Goal: Information Seeking & Learning: Learn about a topic

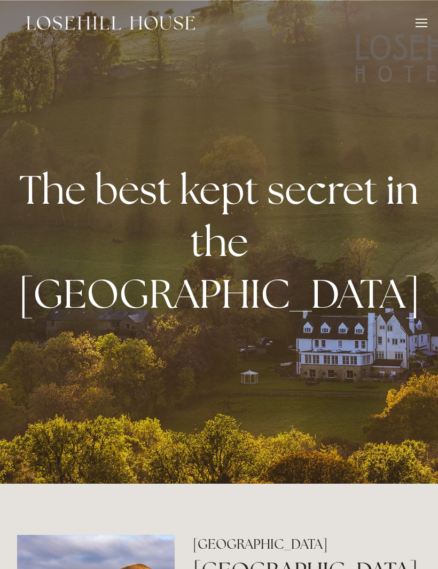
click at [418, 16] on div "Rooms Rooms Your Stay Book a stay Offers Spa About" at bounding box center [219, 23] width 416 height 46
click at [417, 20] on div at bounding box center [421, 25] width 12 height 12
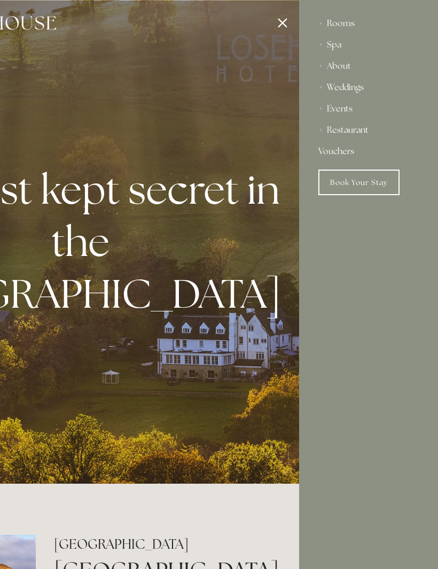
click at [339, 19] on div "Rooms" at bounding box center [368, 23] width 100 height 21
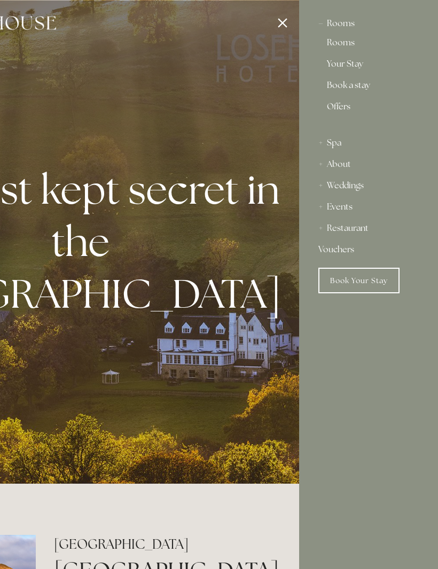
click at [339, 41] on link "Rooms" at bounding box center [368, 44] width 83 height 13
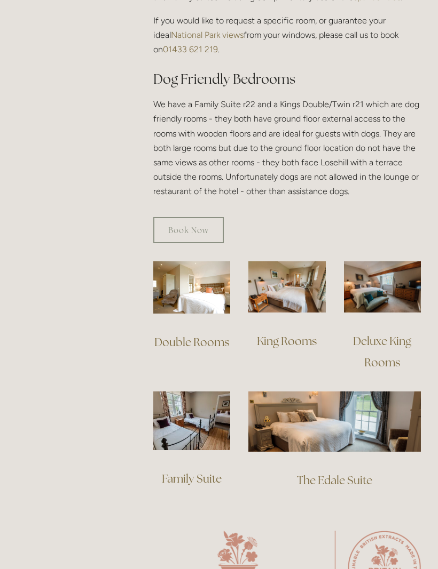
scroll to position [611, 0]
click at [348, 473] on link "The Edale Suite" at bounding box center [334, 480] width 75 height 14
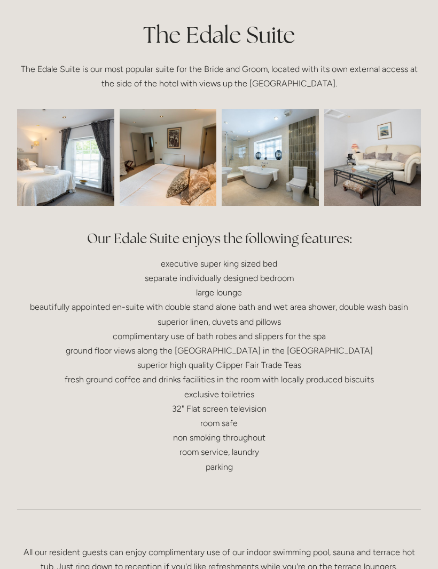
scroll to position [261, 0]
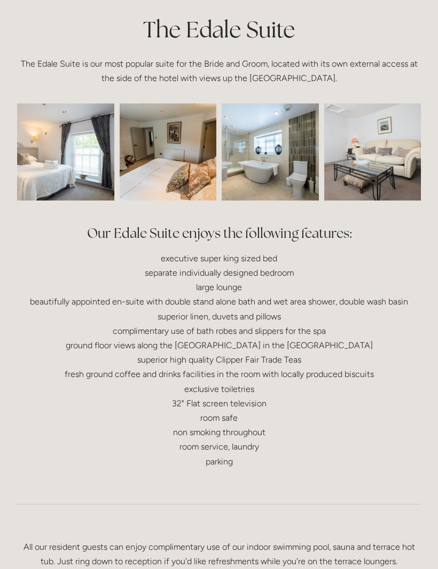
click at [70, 165] on img at bounding box center [46, 152] width 146 height 97
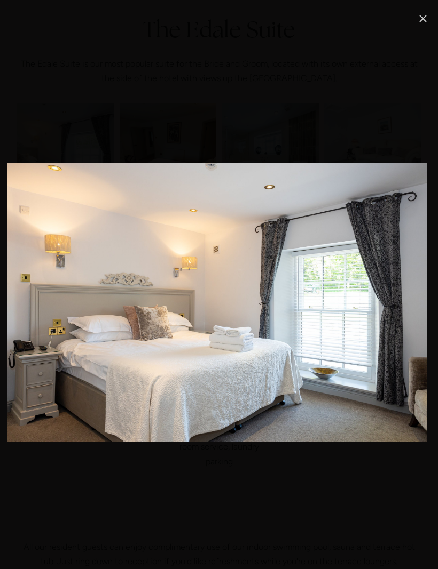
click at [416, 15] on link "Close" at bounding box center [422, 18] width 13 height 13
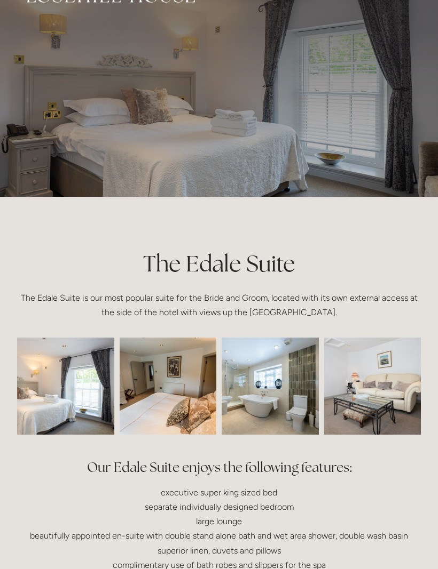
scroll to position [0, 0]
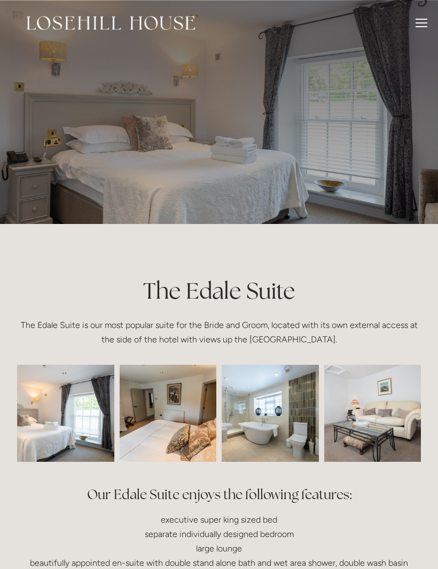
click at [418, 40] on div "Rooms Rooms Your Stay Book a stay Offers Spa About" at bounding box center [219, 23] width 416 height 46
click at [418, 20] on div at bounding box center [421, 25] width 12 height 12
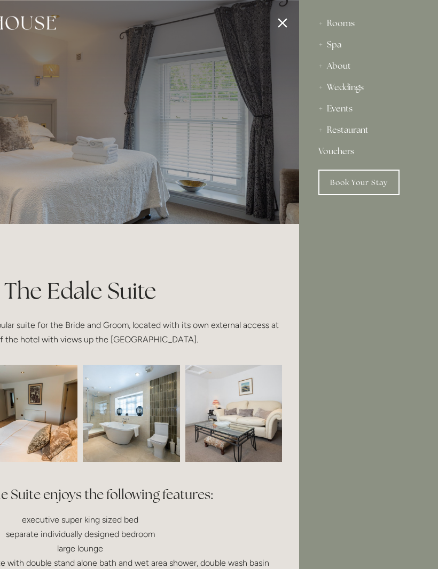
click at [352, 61] on div "About" at bounding box center [368, 66] width 100 height 21
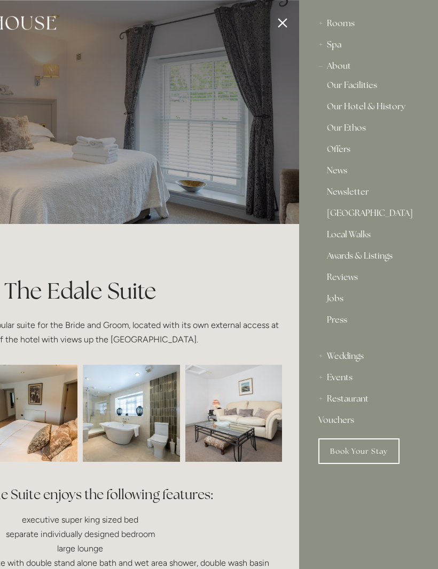
click at [343, 22] on div "Rooms" at bounding box center [368, 23] width 100 height 21
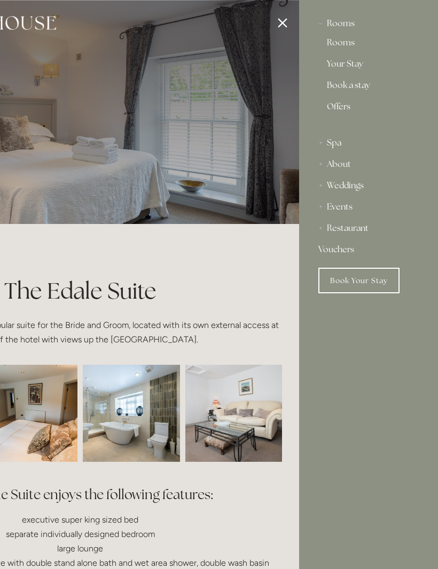
click at [338, 45] on link "Rooms" at bounding box center [368, 44] width 83 height 13
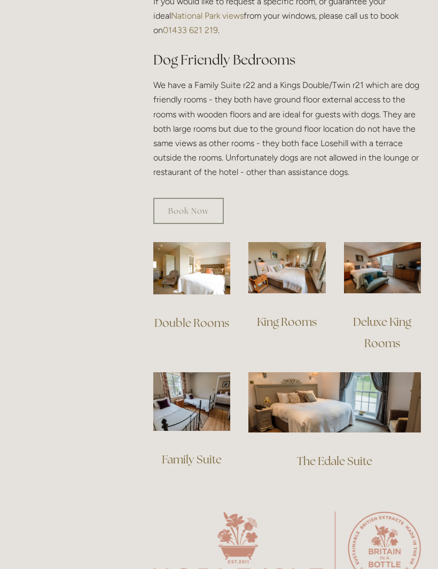
scroll to position [630, 0]
click at [378, 243] on img at bounding box center [382, 267] width 77 height 51
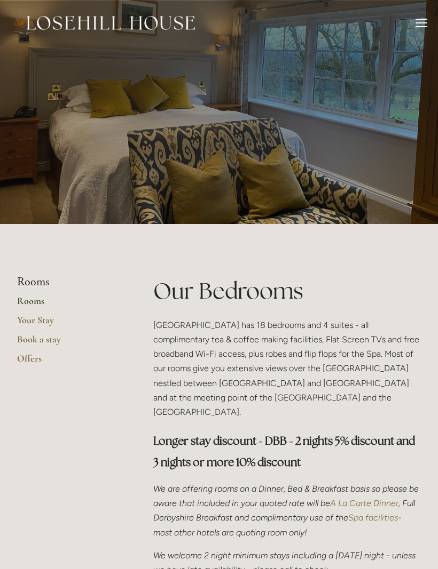
scroll to position [665, 0]
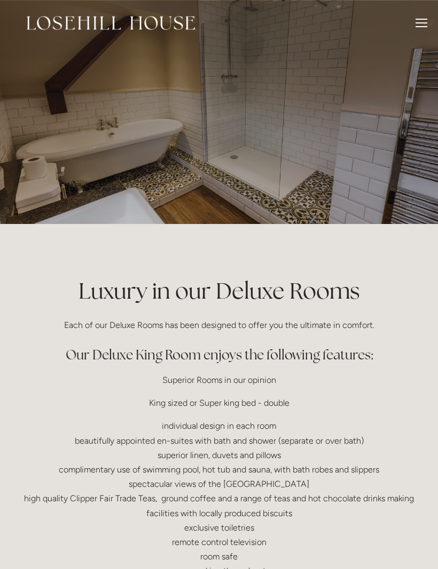
click at [231, 161] on div at bounding box center [219, 112] width 438 height 224
click at [323, 168] on div at bounding box center [219, 112] width 438 height 224
click at [392, 186] on div at bounding box center [219, 112] width 438 height 224
click at [425, 19] on div at bounding box center [421, 19] width 12 height 1
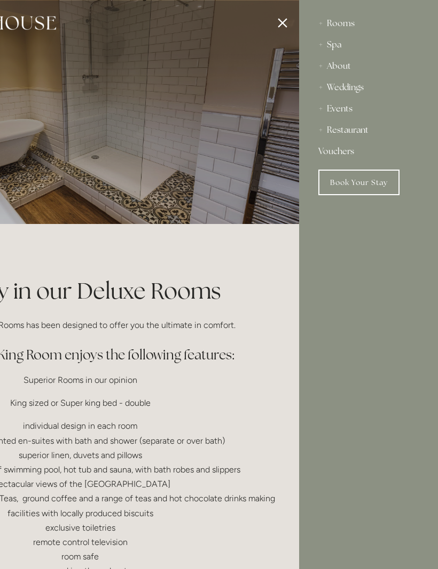
click at [335, 48] on div "Spa" at bounding box center [368, 44] width 100 height 21
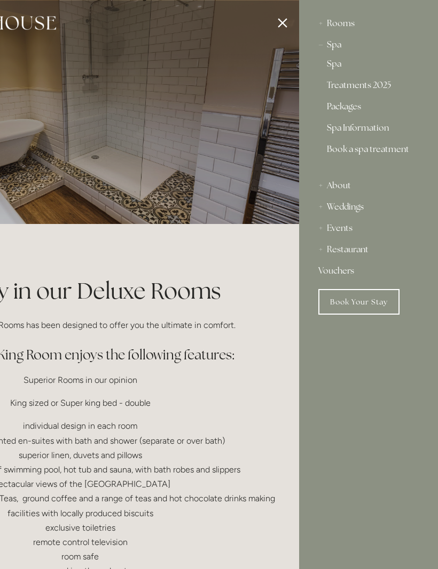
click at [344, 23] on div "Rooms" at bounding box center [368, 23] width 100 height 21
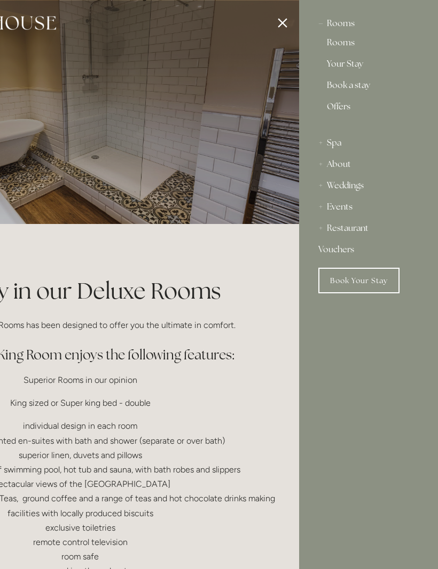
click at [340, 45] on link "Rooms" at bounding box center [368, 44] width 83 height 13
